Goal: Task Accomplishment & Management: Manage account settings

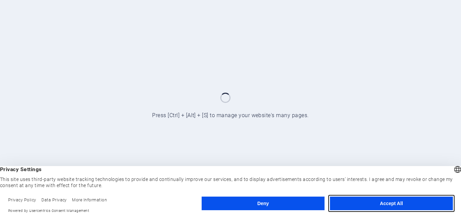
click at [371, 202] on button "Accept All" at bounding box center [391, 204] width 123 height 14
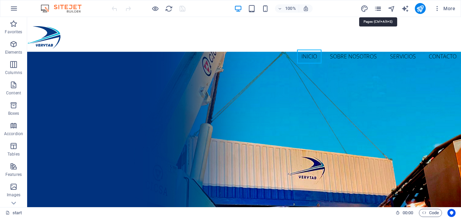
click at [378, 8] on icon "pages" at bounding box center [378, 9] width 8 height 8
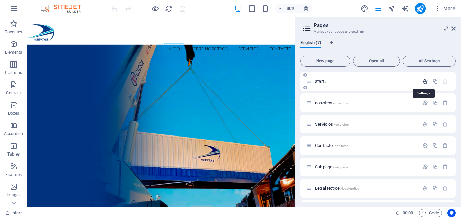
click at [423, 80] on icon "button" at bounding box center [425, 81] width 6 height 6
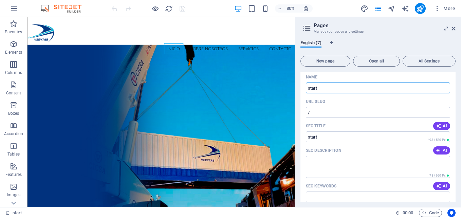
scroll to position [34, 0]
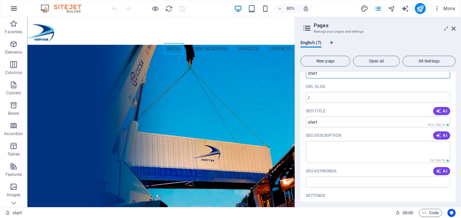
click at [10, 7] on icon "button" at bounding box center [14, 8] width 8 height 8
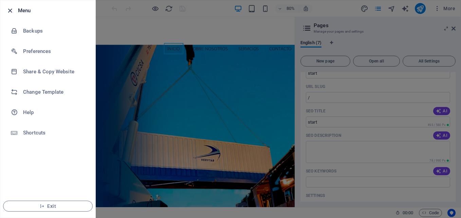
click at [8, 10] on icon "button" at bounding box center [10, 11] width 8 height 8
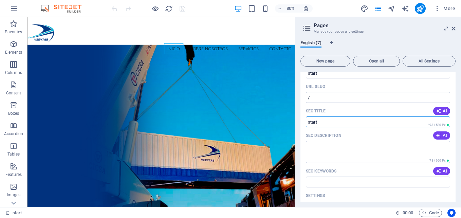
click at [346, 122] on input "SEO Title" at bounding box center [378, 121] width 144 height 11
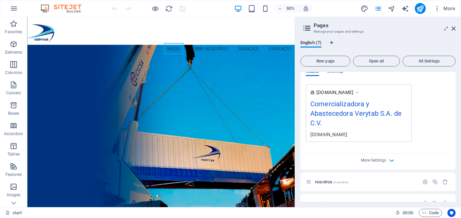
scroll to position [204, 0]
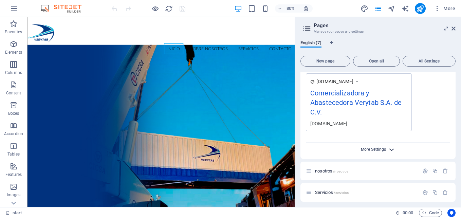
click at [383, 150] on span "More Settings" at bounding box center [373, 149] width 25 height 5
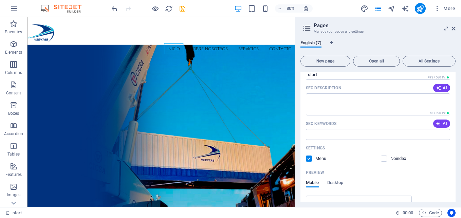
scroll to position [0, 0]
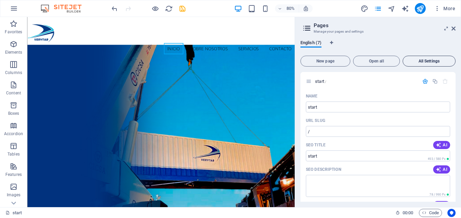
click at [433, 60] on span "All Settings" at bounding box center [429, 61] width 47 height 4
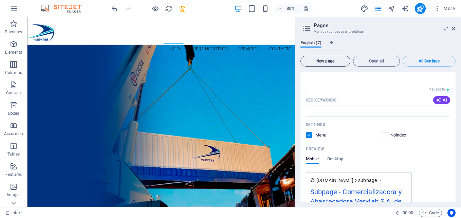
scroll to position [1295, 0]
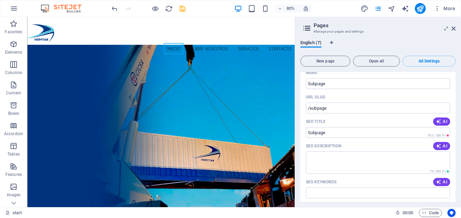
click at [308, 31] on icon at bounding box center [307, 28] width 10 height 10
click at [455, 28] on icon at bounding box center [454, 28] width 4 height 5
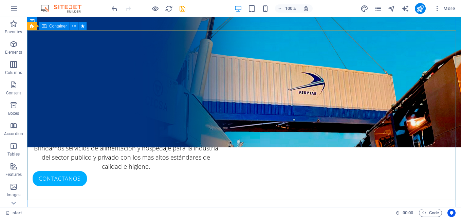
scroll to position [0, 0]
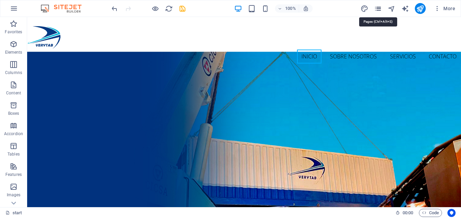
click at [379, 8] on icon "pages" at bounding box center [378, 9] width 8 height 8
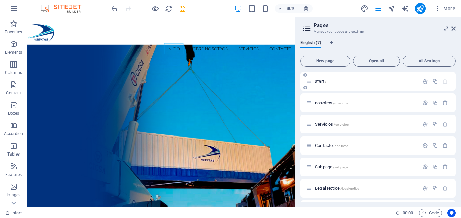
click at [323, 78] on div "start /" at bounding box center [362, 81] width 113 height 8
click at [320, 82] on span "start /" at bounding box center [320, 81] width 11 height 5
click at [324, 80] on span "start /" at bounding box center [320, 81] width 11 height 5
click at [423, 83] on icon "button" at bounding box center [425, 81] width 6 height 6
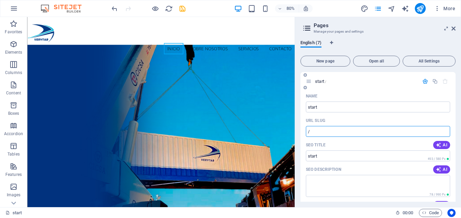
click at [339, 133] on input "/" at bounding box center [378, 131] width 144 height 11
type input "/"
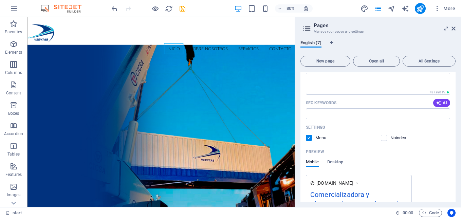
scroll to position [156, 0]
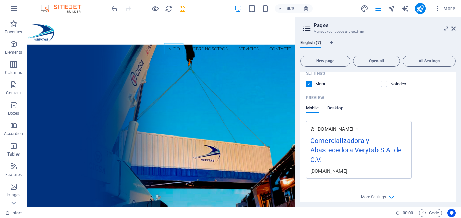
click at [338, 107] on span "Desktop" at bounding box center [335, 109] width 16 height 10
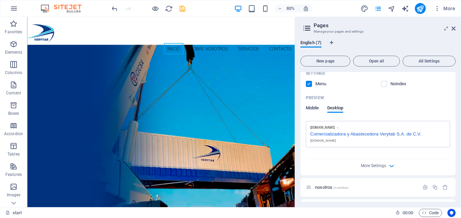
click at [315, 107] on span "Mobile" at bounding box center [312, 109] width 13 height 10
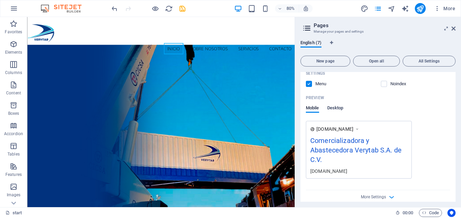
click at [337, 109] on span "Desktop" at bounding box center [335, 109] width 16 height 10
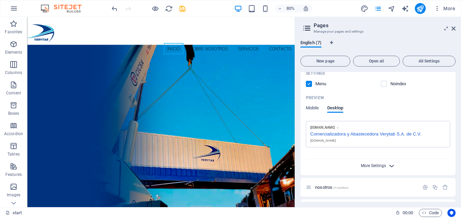
click at [376, 164] on span "More Settings" at bounding box center [373, 165] width 25 height 5
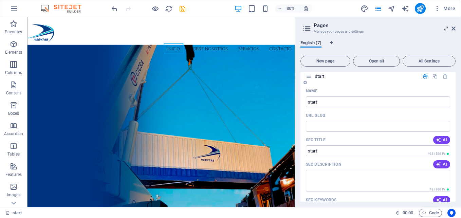
scroll to position [0, 0]
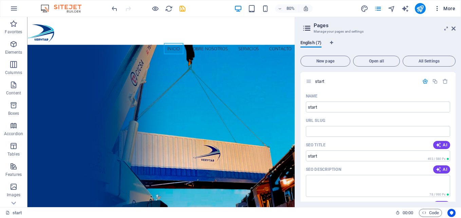
click at [438, 6] on icon "button" at bounding box center [437, 8] width 7 height 7
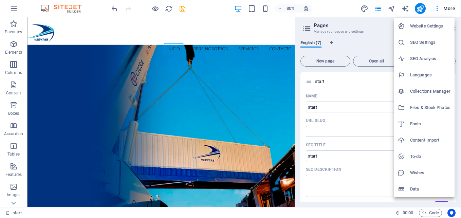
click at [430, 27] on h6 "Website Settings" at bounding box center [430, 26] width 40 height 8
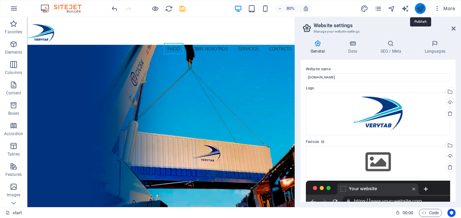
click at [423, 6] on icon "publish" at bounding box center [420, 9] width 8 height 8
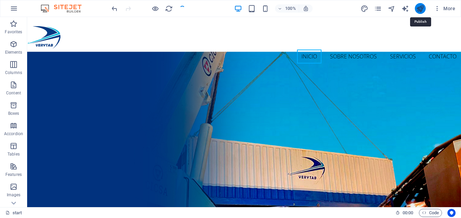
click at [418, 5] on icon "publish" at bounding box center [420, 9] width 8 height 8
checkbox input "false"
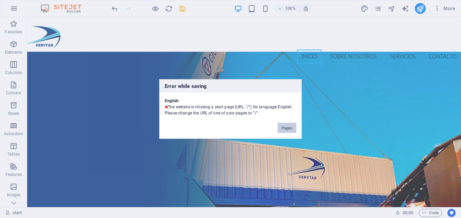
drag, startPoint x: 291, startPoint y: 127, endPoint x: 333, endPoint y: 133, distance: 43.0
click at [291, 127] on button "Pages" at bounding box center [287, 128] width 19 height 10
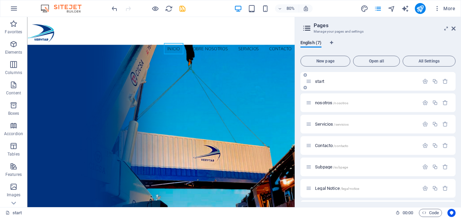
click at [316, 78] on div "start" at bounding box center [362, 81] width 113 height 8
click at [319, 80] on span "start" at bounding box center [320, 81] width 10 height 5
click at [317, 84] on div "start" at bounding box center [362, 81] width 113 height 8
click at [423, 79] on icon "button" at bounding box center [425, 81] width 6 height 6
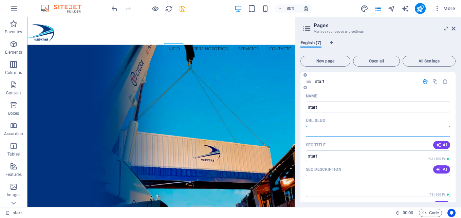
click at [320, 129] on input "URL SLUG" at bounding box center [378, 131] width 144 height 11
type input "/"
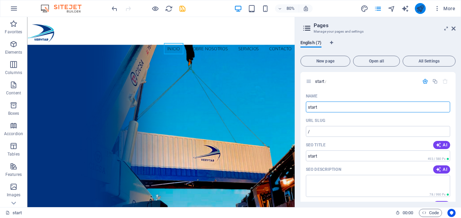
click at [422, 9] on icon "publish" at bounding box center [420, 9] width 8 height 8
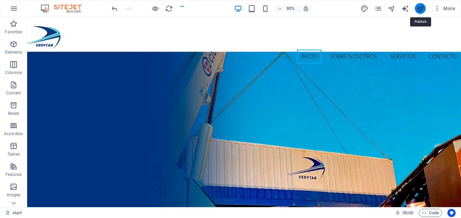
checkbox input "false"
click at [421, 8] on icon "publish" at bounding box center [420, 9] width 8 height 8
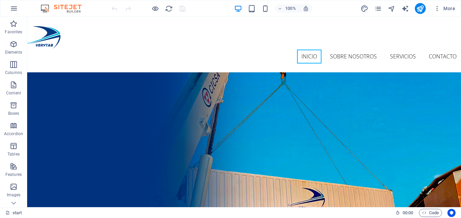
click at [71, 8] on img at bounding box center [64, 8] width 51 height 8
click at [18, 7] on button "button" at bounding box center [14, 8] width 16 height 16
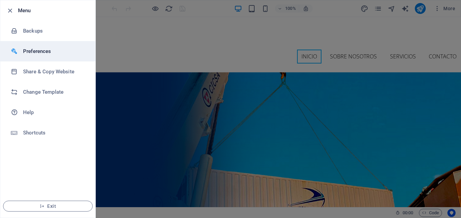
click at [28, 51] on h6 "Preferences" at bounding box center [54, 51] width 63 height 8
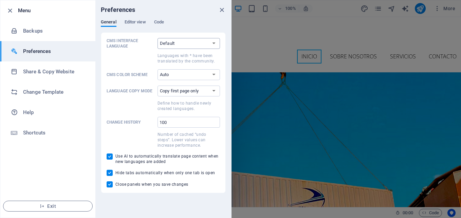
click at [189, 43] on select "Default Deutsch English Español Suomi* Français Magyar Italiano Nederlands Pols…" at bounding box center [189, 43] width 62 height 11
select select "en"
click at [158, 38] on select "Default Deutsch English Español Suomi* Français Magyar Italiano Nederlands Pols…" at bounding box center [189, 43] width 62 height 11
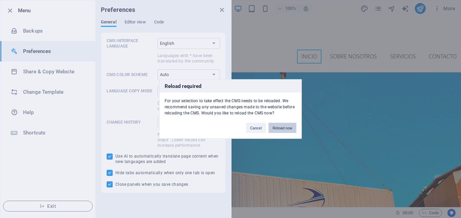
click at [282, 129] on button "Reload now" at bounding box center [283, 128] width 28 height 10
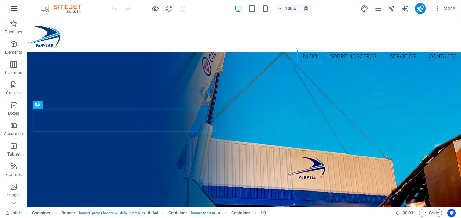
click at [16, 3] on button "button" at bounding box center [14, 8] width 16 height 16
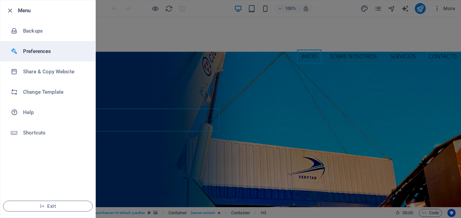
click at [48, 51] on h6 "Preferences" at bounding box center [54, 51] width 63 height 8
select select "en"
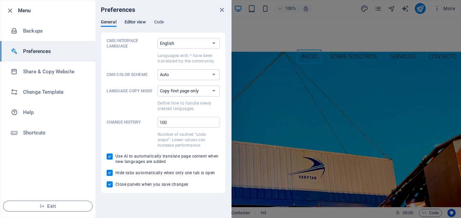
click at [131, 21] on span "Editor view" at bounding box center [135, 23] width 21 height 10
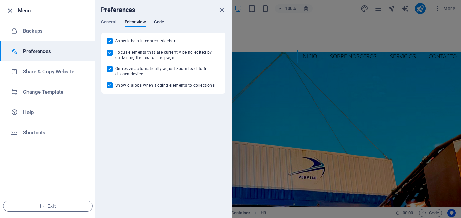
click at [155, 22] on span "Code" at bounding box center [159, 23] width 10 height 10
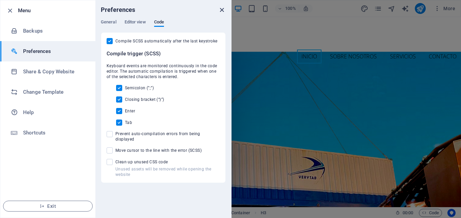
click at [221, 13] on icon "close" at bounding box center [222, 10] width 8 height 8
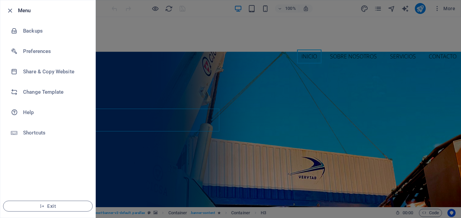
click at [337, 50] on div at bounding box center [230, 109] width 461 height 218
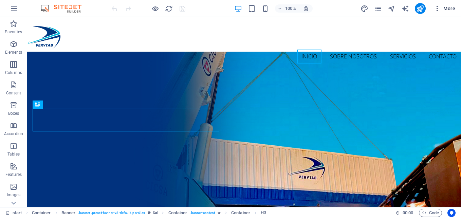
click at [437, 9] on icon "button" at bounding box center [437, 8] width 7 height 7
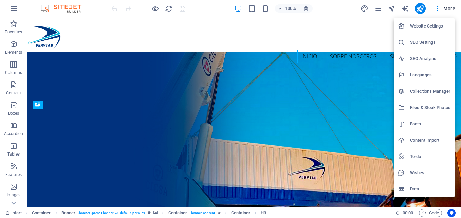
drag, startPoint x: 428, startPoint y: 24, endPoint x: 428, endPoint y: 43, distance: 19.0
click at [427, 23] on h6 "Website Settings" at bounding box center [430, 26] width 40 height 8
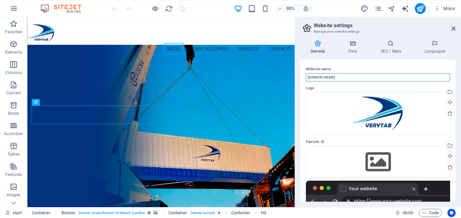
click at [318, 77] on input "www.verytab.com" at bounding box center [378, 77] width 144 height 8
drag, startPoint x: 343, startPoint y: 94, endPoint x: 356, endPoint y: 91, distance: 13.3
click at [316, 77] on input "www.verytab.com" at bounding box center [378, 77] width 144 height 8
type input "https://verytab.com"
click at [303, 93] on div "Website name https://verytab.com Logo Drag files here, click to choose files or…" at bounding box center [378, 131] width 155 height 142
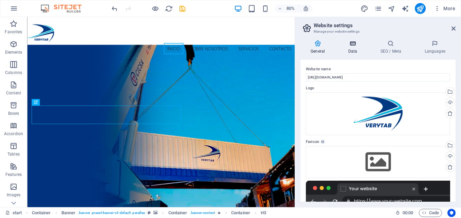
click at [353, 46] on icon at bounding box center [353, 43] width 30 height 7
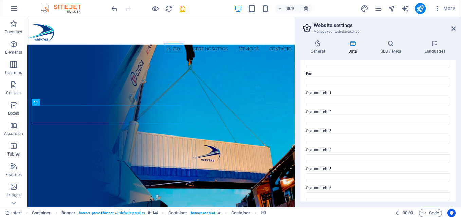
scroll to position [184, 0]
click at [386, 52] on h4 "SEO / Meta" at bounding box center [392, 47] width 44 height 14
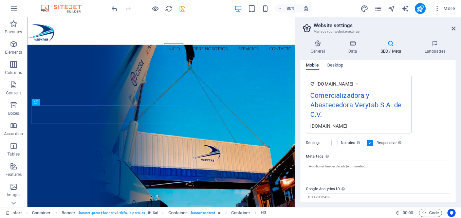
scroll to position [93, 0]
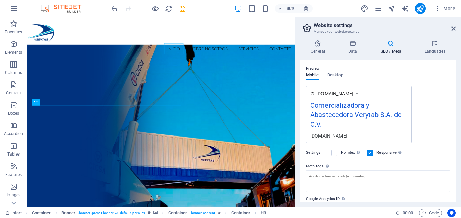
click at [337, 94] on span "[DOMAIN_NAME]" at bounding box center [335, 93] width 37 height 7
click at [338, 74] on span "Desktop" at bounding box center [335, 76] width 16 height 10
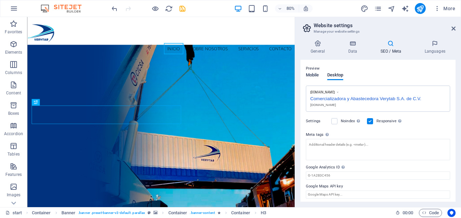
click at [311, 74] on span "Mobile" at bounding box center [312, 76] width 13 height 10
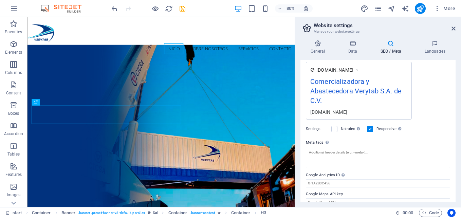
scroll to position [127, 0]
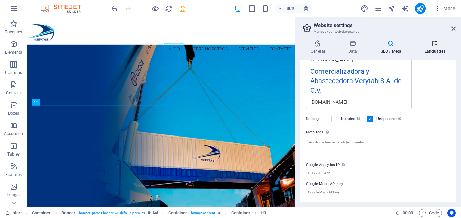
click at [433, 46] on icon at bounding box center [434, 43] width 41 height 7
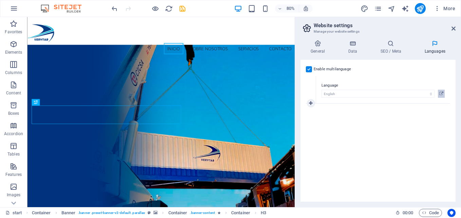
click at [443, 92] on icon at bounding box center [441, 94] width 4 height 8
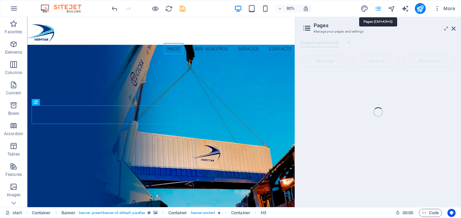
click at [378, 8] on icon "pages" at bounding box center [378, 9] width 8 height 8
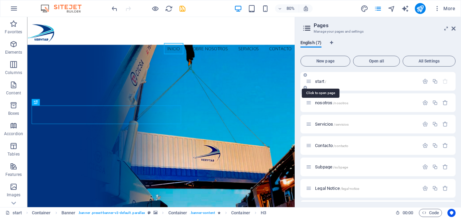
click at [319, 83] on span "start /" at bounding box center [320, 81] width 11 height 5
click at [320, 103] on span "nosotros /nosotros" at bounding box center [331, 102] width 33 height 5
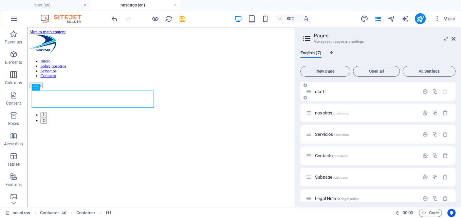
scroll to position [0, 0]
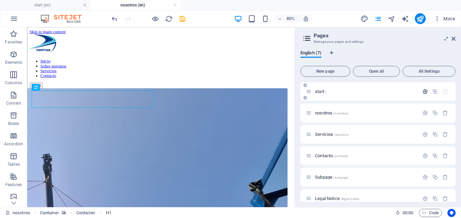
click at [423, 92] on icon "button" at bounding box center [425, 92] width 6 height 6
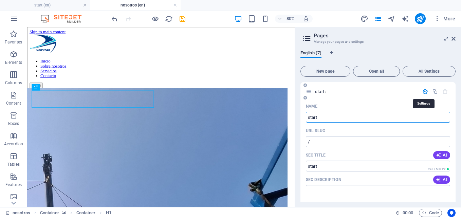
click at [423, 92] on icon "button" at bounding box center [425, 92] width 6 height 6
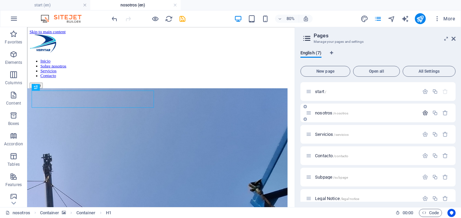
click at [426, 113] on icon "button" at bounding box center [425, 113] width 6 height 6
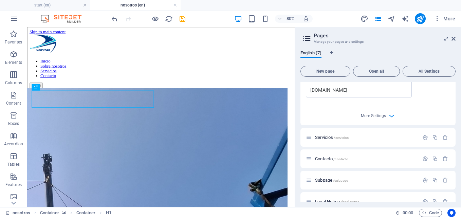
scroll to position [272, 0]
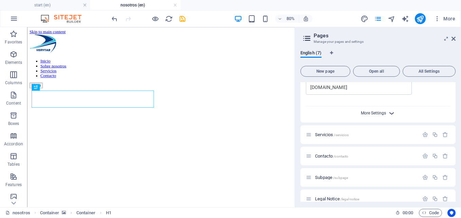
click at [384, 115] on span "More Settings" at bounding box center [373, 113] width 25 height 5
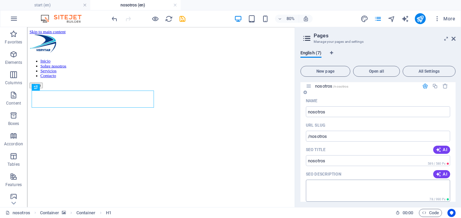
scroll to position [0, 0]
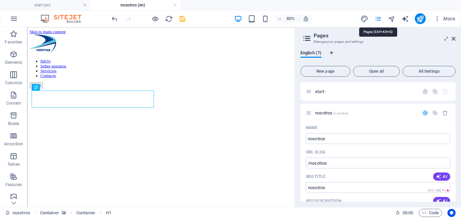
click at [378, 19] on icon "pages" at bounding box center [378, 19] width 8 height 8
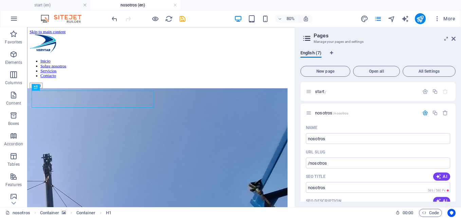
click at [456, 40] on aside "Pages Manage your pages and settings English (7) New page Open all All Settings…" at bounding box center [378, 117] width 166 height 180
click at [454, 37] on icon at bounding box center [454, 38] width 4 height 5
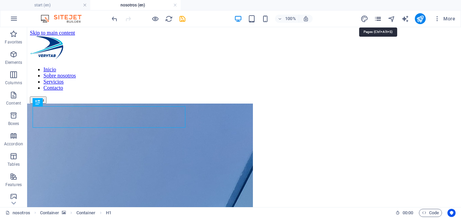
click at [382, 15] on icon "pages" at bounding box center [378, 19] width 8 height 8
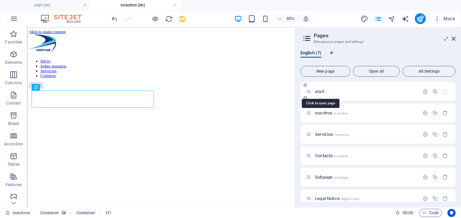
click at [317, 91] on span "start /" at bounding box center [320, 91] width 11 height 5
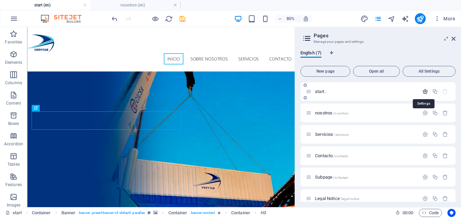
click at [425, 90] on icon "button" at bounding box center [425, 92] width 6 height 6
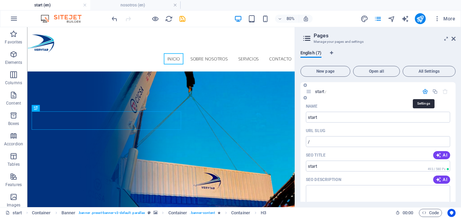
click at [425, 90] on icon "button" at bounding box center [425, 92] width 6 height 6
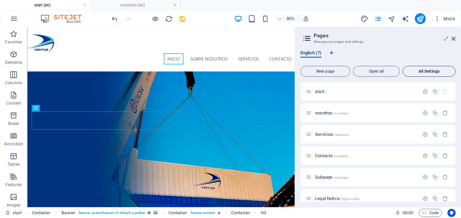
click at [432, 71] on span "All Settings" at bounding box center [429, 71] width 47 height 4
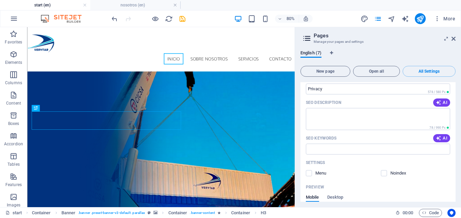
scroll to position [1916, 0]
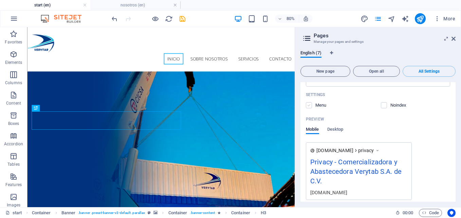
click at [308, 103] on label at bounding box center [309, 105] width 6 height 6
click at [0, 0] on input "checkbox" at bounding box center [0, 0] width 0 height 0
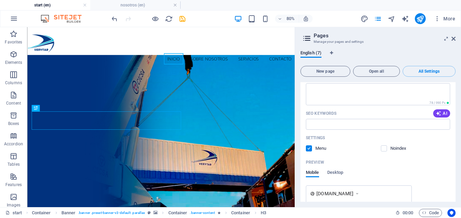
scroll to position [0, 0]
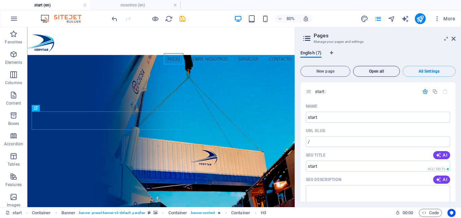
click at [382, 70] on span "Open all" at bounding box center [376, 71] width 41 height 4
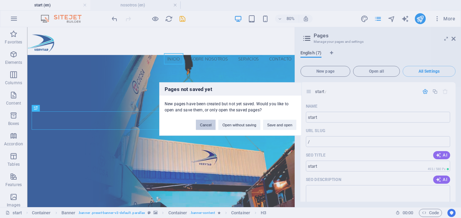
click at [210, 126] on button "Cancel" at bounding box center [206, 125] width 20 height 10
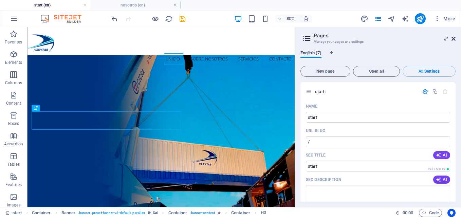
click at [452, 40] on icon at bounding box center [454, 38] width 4 height 5
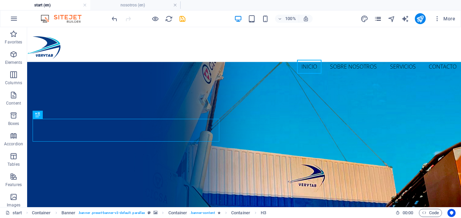
click at [380, 15] on icon "pages" at bounding box center [378, 19] width 8 height 8
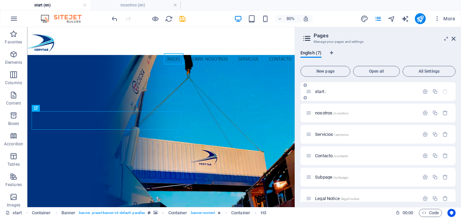
click at [445, 91] on icon "button" at bounding box center [446, 92] width 6 height 6
click at [425, 90] on icon "button" at bounding box center [425, 92] width 6 height 6
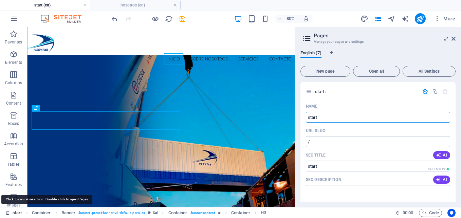
click at [18, 214] on link "start" at bounding box center [13, 213] width 17 height 8
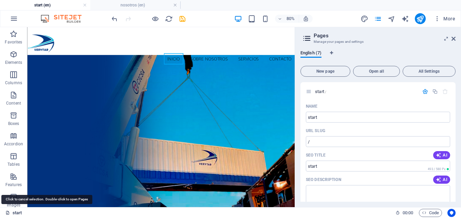
click at [18, 214] on link "start" at bounding box center [13, 213] width 17 height 8
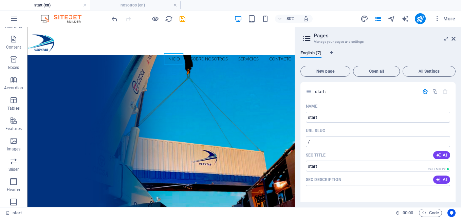
scroll to position [126, 0]
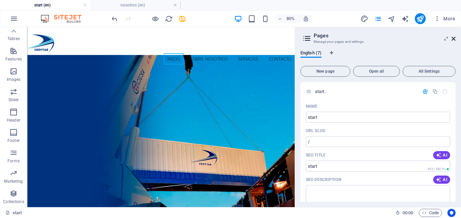
click at [454, 38] on icon at bounding box center [454, 38] width 4 height 5
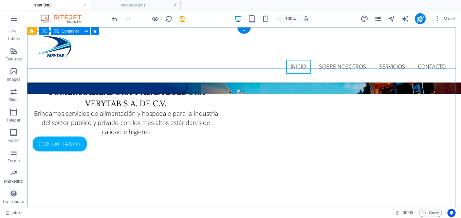
scroll to position [0, 0]
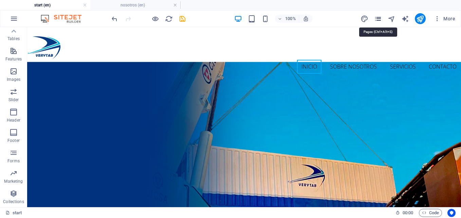
click at [378, 19] on icon "pages" at bounding box center [378, 19] width 8 height 8
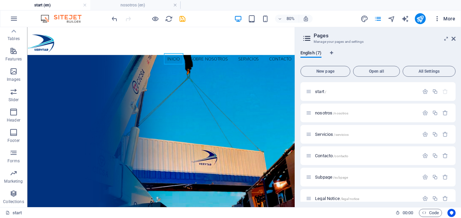
click at [438, 18] on icon "button" at bounding box center [437, 18] width 7 height 7
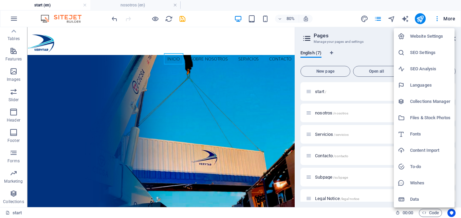
click at [434, 37] on h6 "Website Settings" at bounding box center [430, 36] width 40 height 8
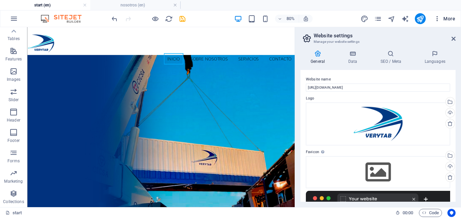
click at [436, 19] on icon "button" at bounding box center [437, 18] width 7 height 7
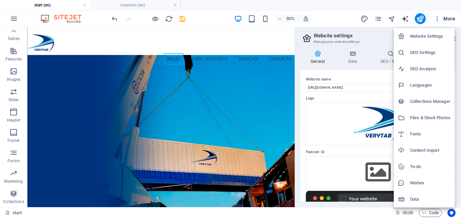
click at [422, 18] on div at bounding box center [230, 109] width 461 height 218
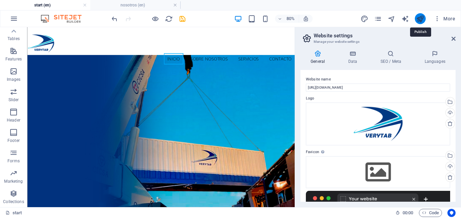
click at [421, 18] on icon "publish" at bounding box center [420, 19] width 8 height 8
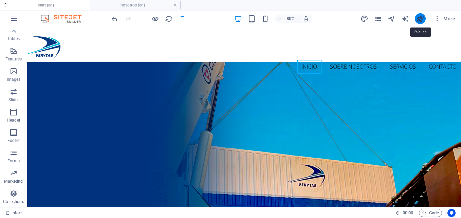
checkbox input "false"
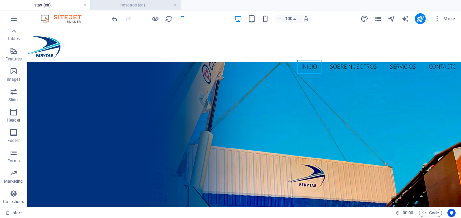
click at [142, 6] on h4 "nosotros (en)" at bounding box center [135, 4] width 90 height 7
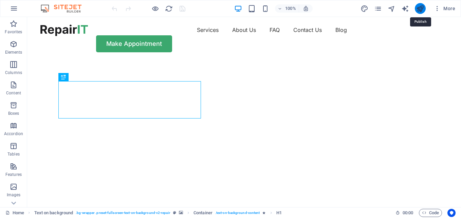
click at [422, 7] on icon "publish" at bounding box center [420, 9] width 8 height 8
click at [437, 8] on icon "button" at bounding box center [437, 8] width 7 height 7
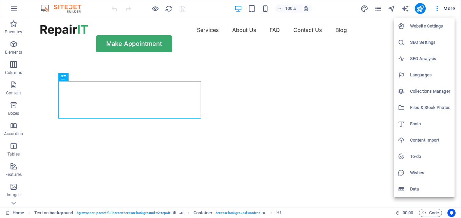
click at [436, 8] on div at bounding box center [230, 109] width 461 height 218
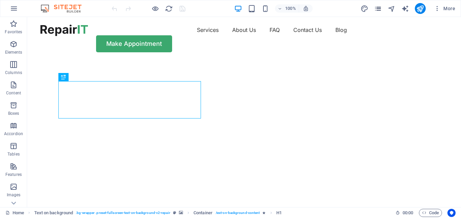
click at [379, 8] on icon "pages" at bounding box center [378, 9] width 8 height 8
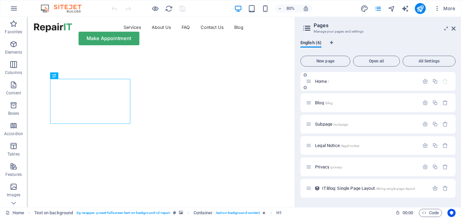
click at [323, 79] on div "Home /" at bounding box center [362, 81] width 113 height 8
click at [313, 82] on div "Home /" at bounding box center [362, 81] width 113 height 8
click at [310, 80] on icon at bounding box center [309, 81] width 6 height 6
click at [324, 80] on span "Home /" at bounding box center [322, 81] width 14 height 5
click at [324, 79] on span "Home /" at bounding box center [322, 81] width 14 height 5
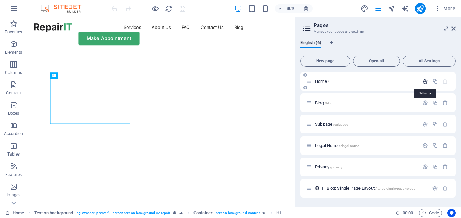
click at [426, 81] on icon "button" at bounding box center [425, 81] width 6 height 6
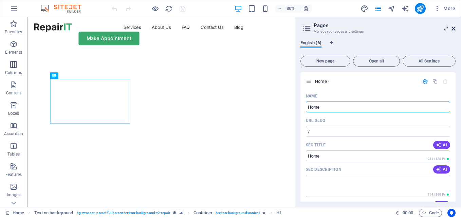
click at [453, 26] on icon at bounding box center [454, 28] width 4 height 5
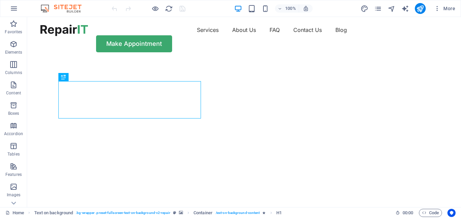
click at [70, 7] on img at bounding box center [64, 8] width 51 height 8
